Goal: Task Accomplishment & Management: Manage account settings

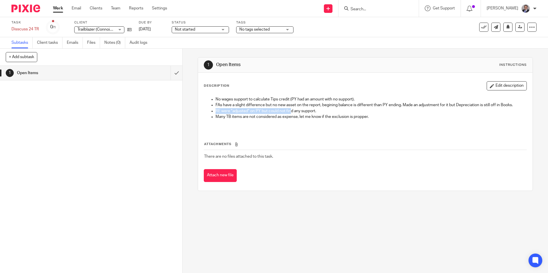
drag, startPoint x: 218, startPoint y: 110, endPoint x: 290, endPoint y: 110, distance: 71.7
click at [289, 110] on ul "No wages support to calculate Tips credit (PY had an amount with no support). F…" at bounding box center [365, 111] width 322 height 29
drag, startPoint x: 290, startPoint y: 110, endPoint x: 243, endPoint y: 113, distance: 46.5
click at [243, 113] on p "RE were "adjusted" on PY but could not find any support." at bounding box center [371, 111] width 311 height 6
drag, startPoint x: 228, startPoint y: 117, endPoint x: 342, endPoint y: 122, distance: 114.2
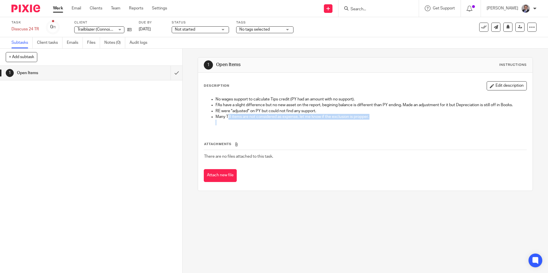
click at [342, 122] on li "Many TB items are not considered as expense, let me know if the exclusion is pr…" at bounding box center [371, 120] width 311 height 12
drag, startPoint x: 342, startPoint y: 122, endPoint x: 299, endPoint y: 119, distance: 43.7
click at [299, 119] on p "Many TB items are not considered as expense, let me know if the exclusion is pr…" at bounding box center [371, 117] width 311 height 6
click at [515, 27] on link at bounding box center [519, 27] width 9 height 9
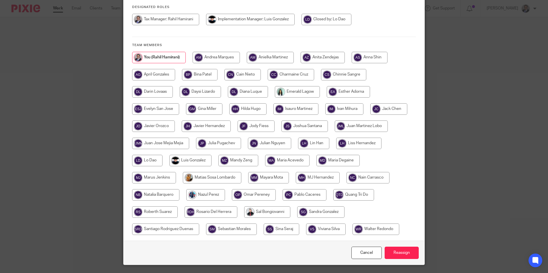
scroll to position [88, 0]
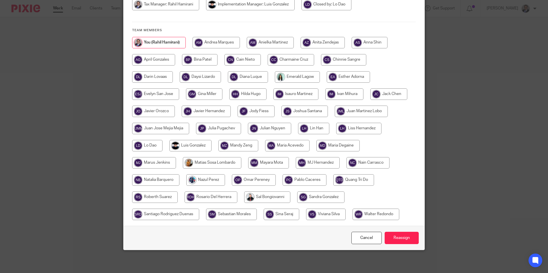
click at [291, 143] on input "radio" at bounding box center [287, 145] width 44 height 11
radio input "true"
click at [394, 236] on input "Reassign" at bounding box center [402, 238] width 34 height 12
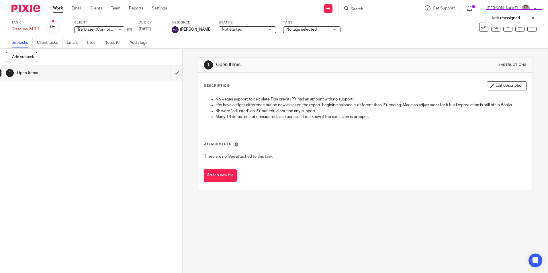
click at [59, 8] on link "Work" at bounding box center [58, 8] width 10 height 6
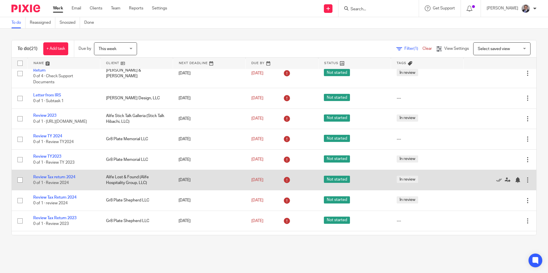
scroll to position [29, 0]
